Goal: Task Accomplishment & Management: Complete application form

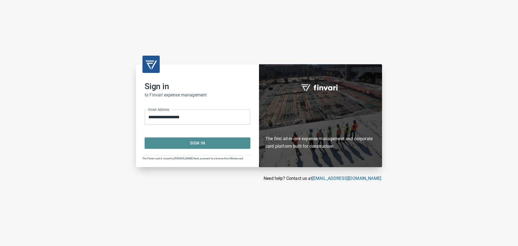
click at [194, 145] on span "Sign In" at bounding box center [197, 142] width 94 height 7
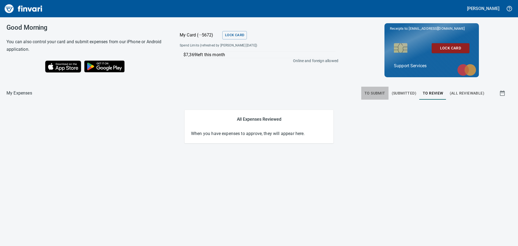
click at [384, 94] on span "To Submit" at bounding box center [374, 93] width 21 height 7
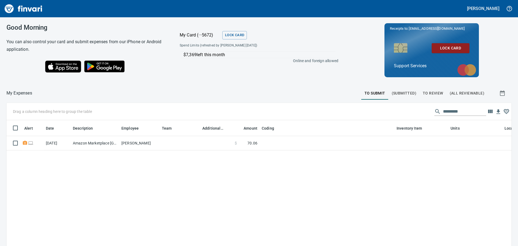
scroll to position [178, 497]
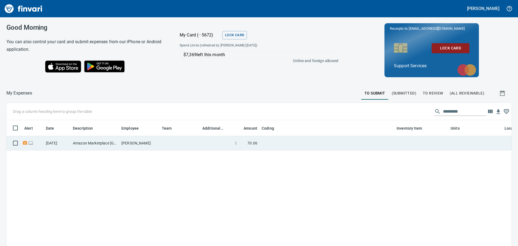
click at [196, 142] on td at bounding box center [180, 143] width 40 height 14
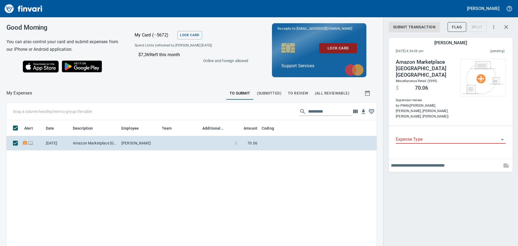
scroll to position [178, 362]
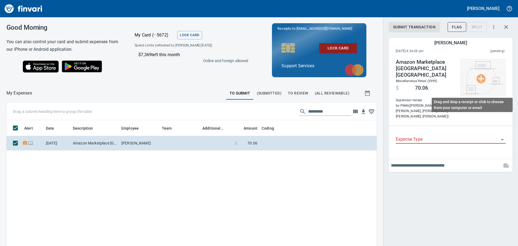
click at [481, 79] on img at bounding box center [483, 77] width 40 height 33
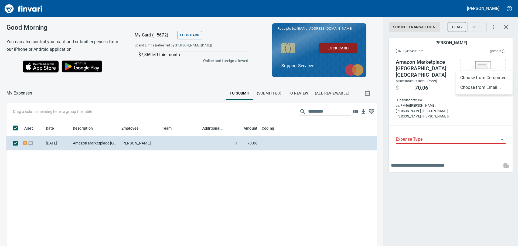
click at [479, 86] on li "Choose from Email..." at bounding box center [484, 88] width 57 height 10
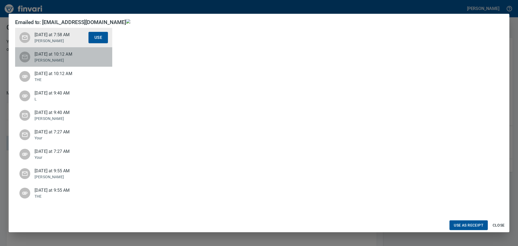
click at [67, 58] on p "[PERSON_NAME]" at bounding box center [62, 59] width 54 height 5
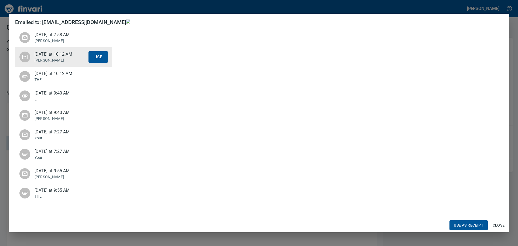
click at [62, 73] on span "[DATE] at 10:12 AM" at bounding box center [62, 73] width 54 height 6
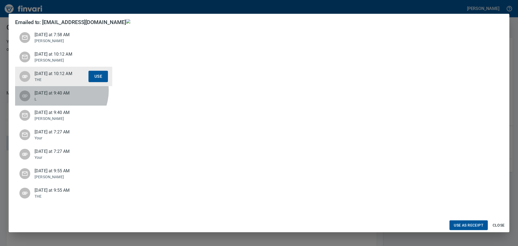
click at [59, 91] on span "[DATE] at 9:40 AM" at bounding box center [62, 93] width 54 height 6
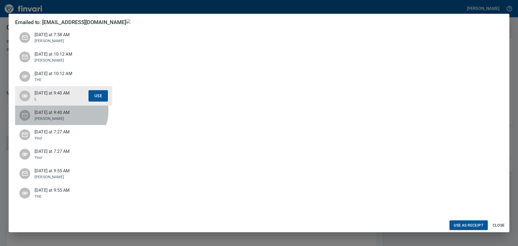
click at [59, 110] on span "[DATE] at 9:40 AM" at bounding box center [62, 112] width 54 height 6
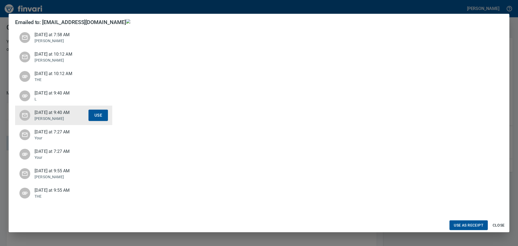
click at [57, 126] on div "[DATE] at 7:27 AM Your Use" at bounding box center [63, 134] width 97 height 19
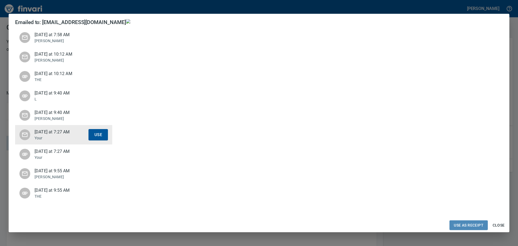
click at [457, 223] on span "Use as Receipt" at bounding box center [469, 225] width 30 height 7
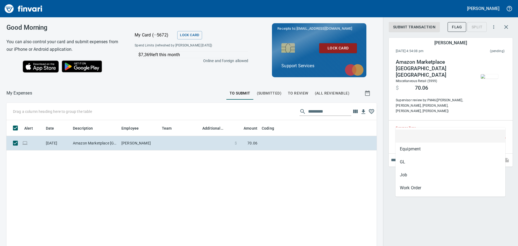
click at [448, 130] on input "Expense Type" at bounding box center [447, 134] width 103 height 8
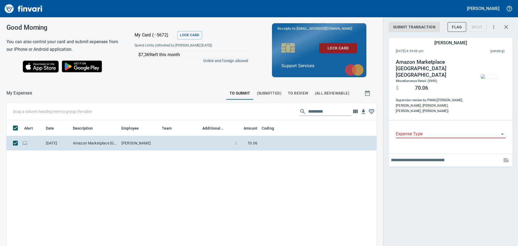
click at [424, 130] on input "Expense Type" at bounding box center [447, 134] width 103 height 8
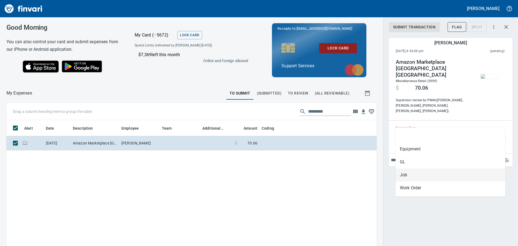
click at [414, 173] on li "Job" at bounding box center [450, 174] width 110 height 13
type input "***"
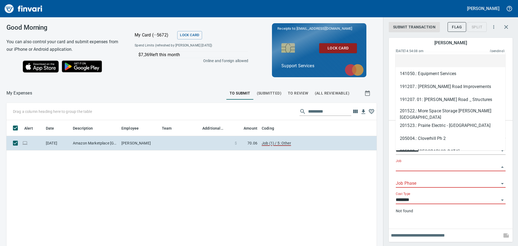
click at [410, 163] on input "Job" at bounding box center [447, 167] width 103 height 8
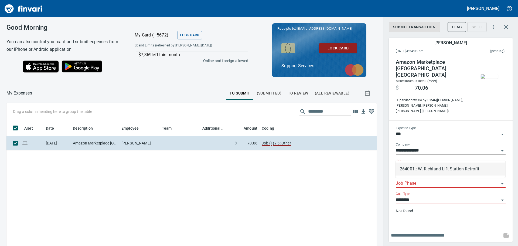
click at [447, 170] on li "264001.: W. Richland Lift Station Retrofit" at bounding box center [450, 168] width 110 height 13
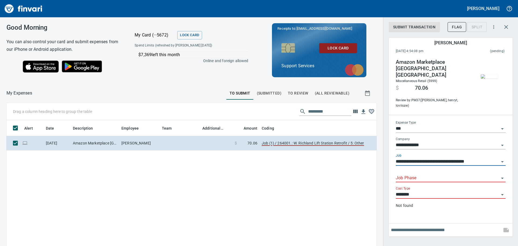
type input "**********"
click at [421, 174] on input "Job Phase" at bounding box center [447, 178] width 103 height 8
click at [445, 183] on li "150202. .: Sitework Inc. Curb(Gateway)" at bounding box center [450, 181] width 110 height 13
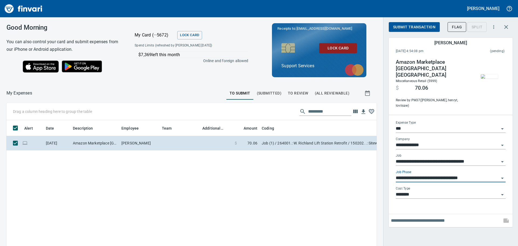
type input "**********"
click at [424, 216] on input "text" at bounding box center [445, 220] width 109 height 9
click at [420, 216] on input "****" at bounding box center [445, 220] width 109 height 9
type input "*"
type input "**********"
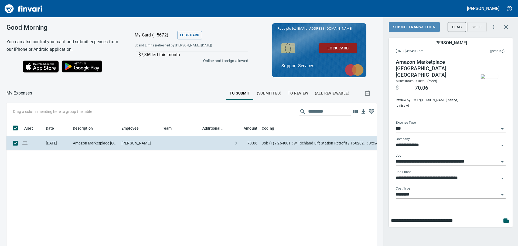
click at [414, 24] on span "Submit Transaction" at bounding box center [414, 27] width 42 height 7
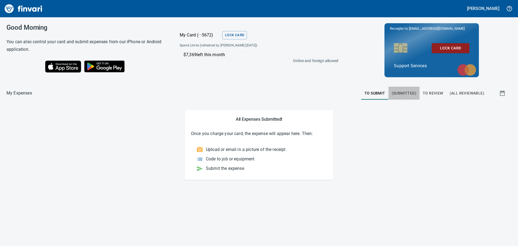
click at [400, 95] on span "(Submitted)" at bounding box center [404, 93] width 25 height 7
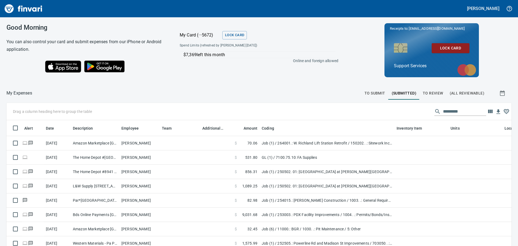
click at [427, 95] on span "To Review" at bounding box center [433, 93] width 20 height 7
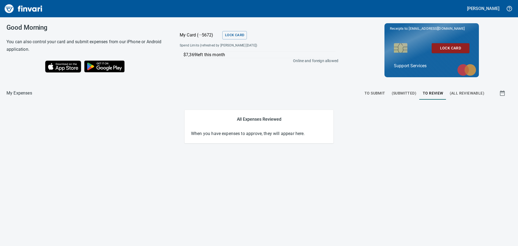
click at [434, 91] on span "To Review" at bounding box center [433, 93] width 20 height 7
click at [397, 91] on span "(Submitted)" at bounding box center [404, 93] width 25 height 7
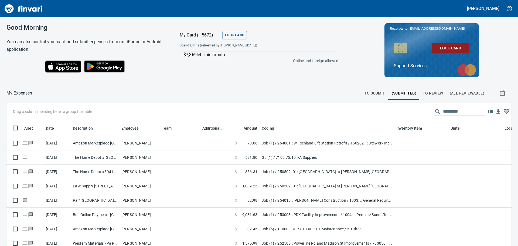
scroll to position [178, 493]
click at [423, 92] on span "To Review" at bounding box center [433, 93] width 20 height 7
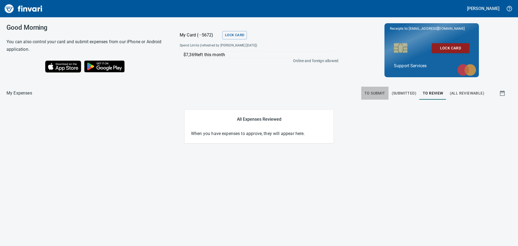
click at [374, 92] on span "To Submit" at bounding box center [374, 93] width 21 height 7
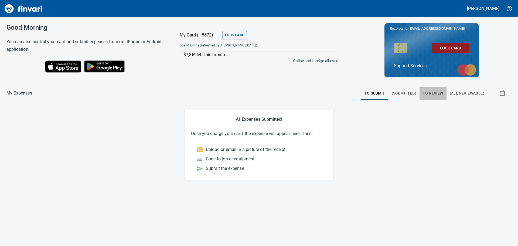
click at [432, 92] on span "To Review" at bounding box center [433, 93] width 20 height 7
